Goal: Information Seeking & Learning: Learn about a topic

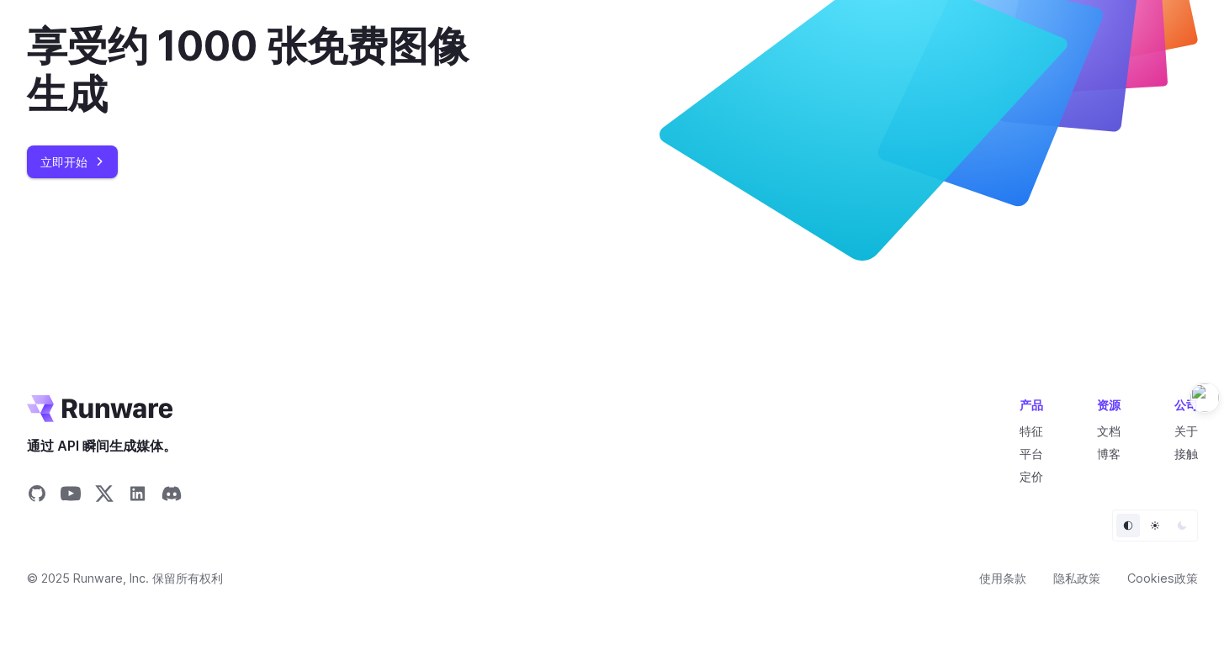
scroll to position [6219, 0]
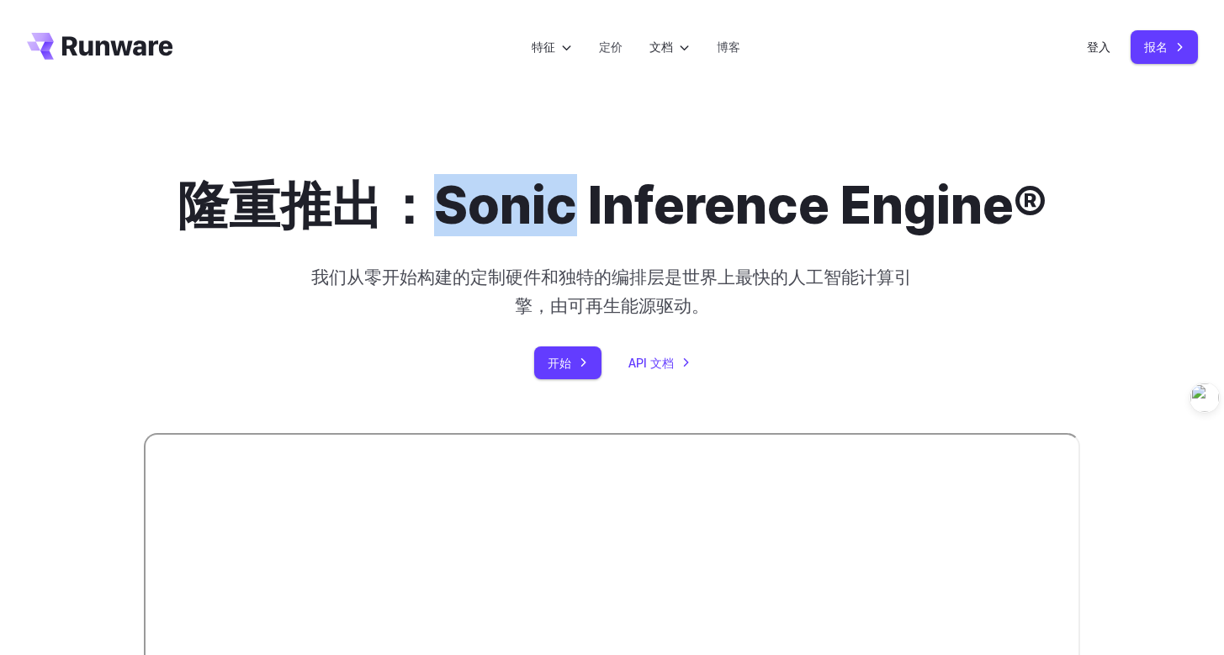
drag, startPoint x: 437, startPoint y: 207, endPoint x: 578, endPoint y: 207, distance: 141.3
click at [578, 207] on font "隆重推出：Sonic Inference Engine®" at bounding box center [612, 205] width 870 height 62
click at [988, 331] on div "隆重推出：Sonic Inference Engine® 我们从零开始构建的定制硬件和独特的编排层是世界上最快的人工智能计算引擎，由可再生能源驱动。 开始 A…" at bounding box center [612, 277] width 870 height 204
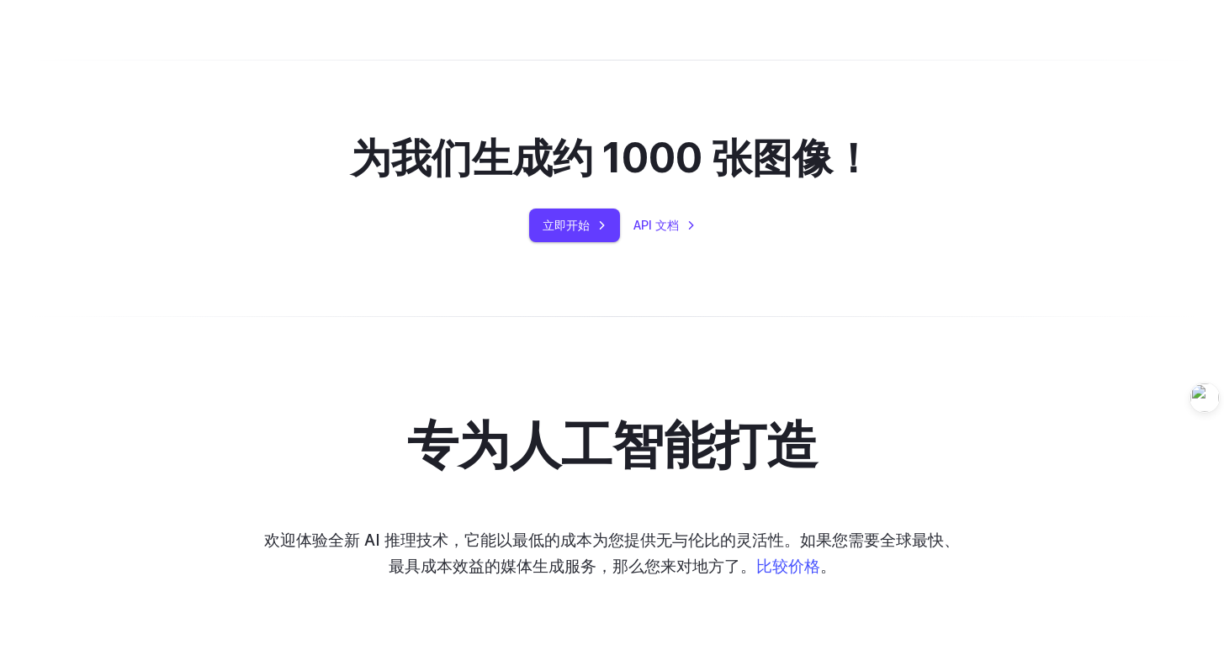
scroll to position [1240, 0]
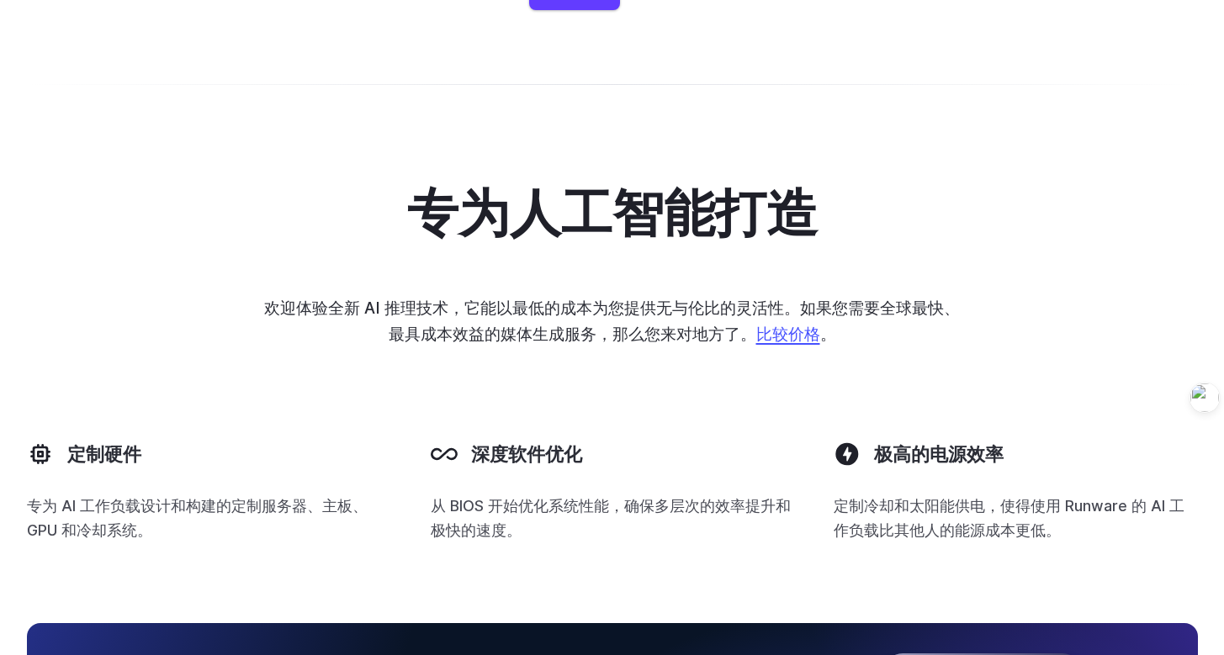
click at [805, 341] on font "比较价格" at bounding box center [788, 334] width 64 height 20
